Goal: Information Seeking & Learning: Learn about a topic

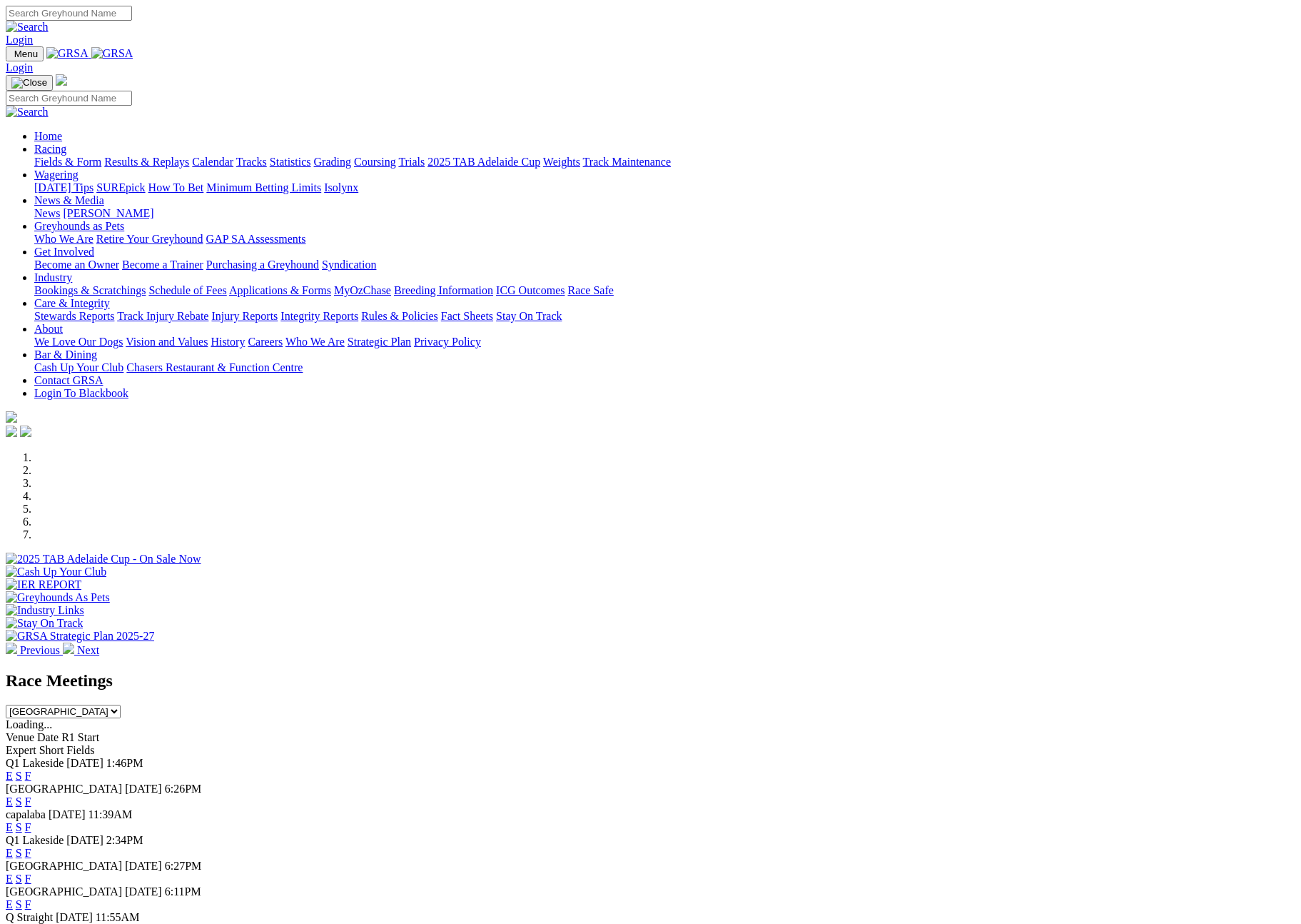
select select "QLD"
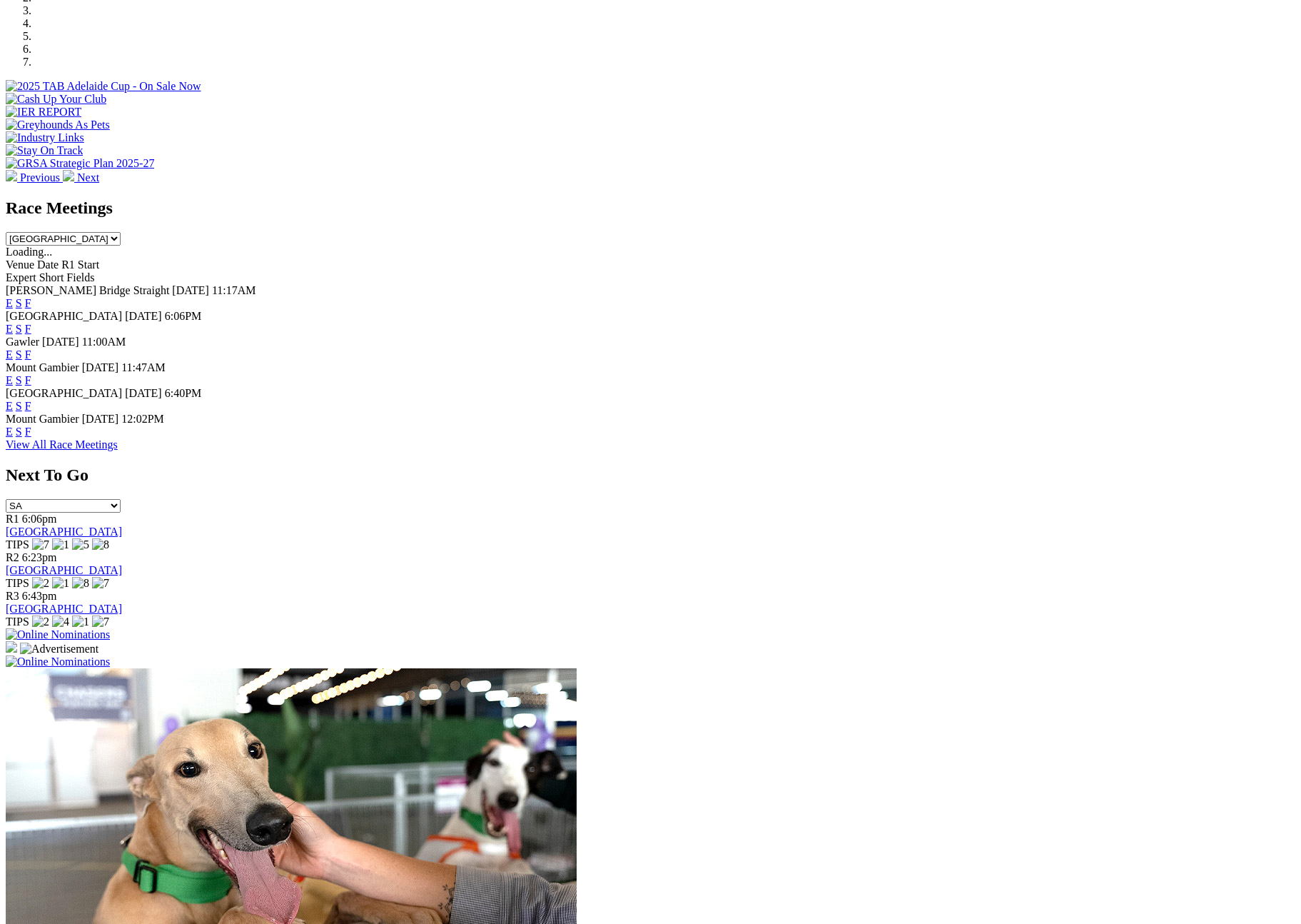
select select "QLD"
click at [121, 232] on select "[GEOGRAPHIC_DATA] [GEOGRAPHIC_DATA] [GEOGRAPHIC_DATA] [GEOGRAPHIC_DATA] [GEOGRA…" at bounding box center [63, 239] width 115 height 14
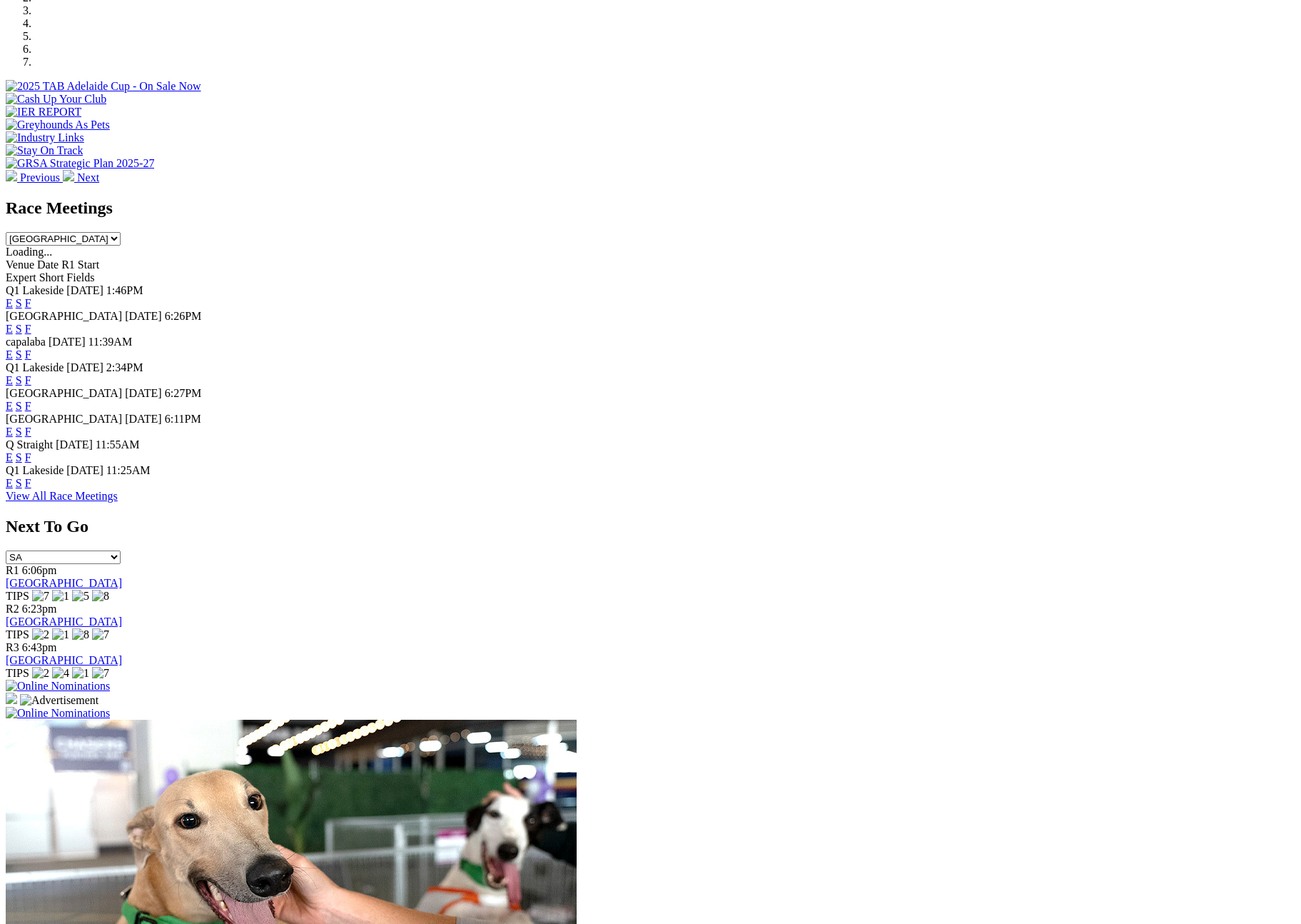
click at [31, 430] on link "F" at bounding box center [27, 431] width 7 height 12
